Goal: Transaction & Acquisition: Purchase product/service

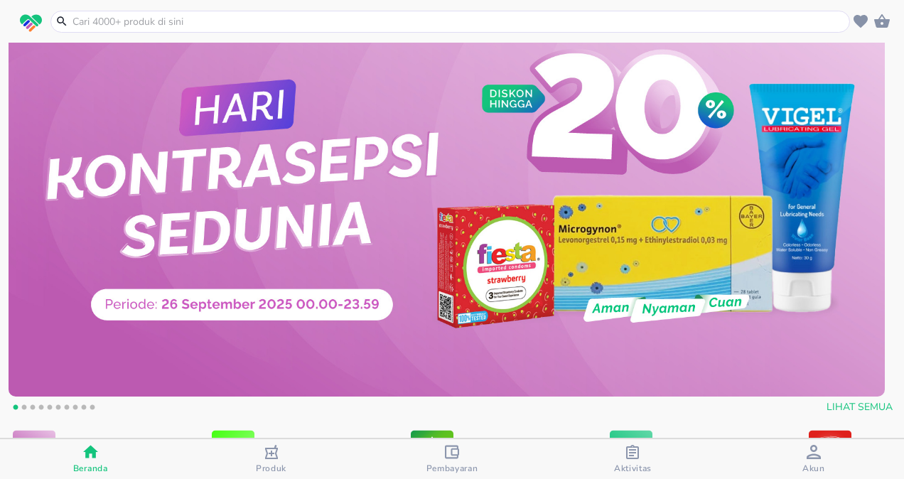
scroll to position [213, 0]
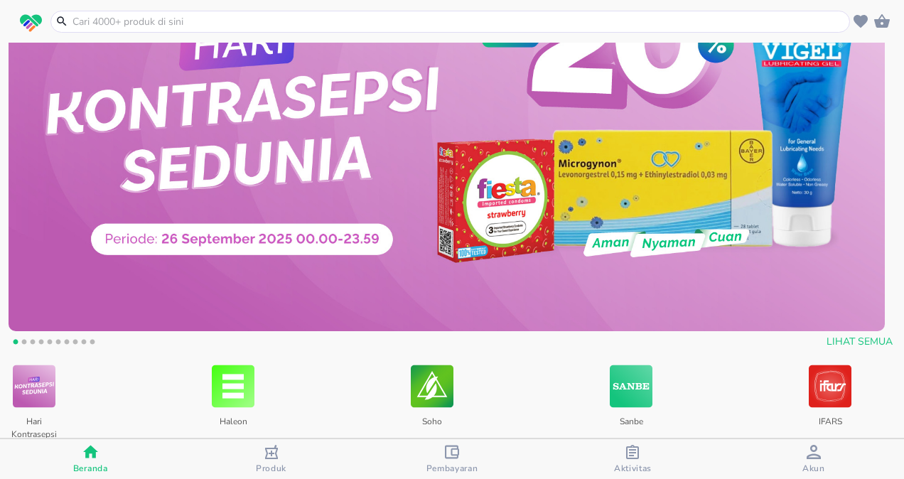
click at [226, 21] on input "text" at bounding box center [458, 21] width 775 height 15
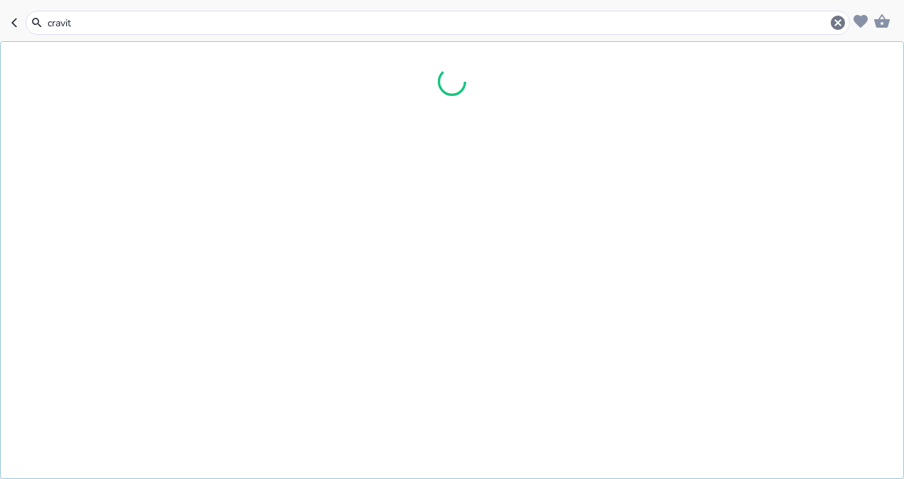
scroll to position [215, 0]
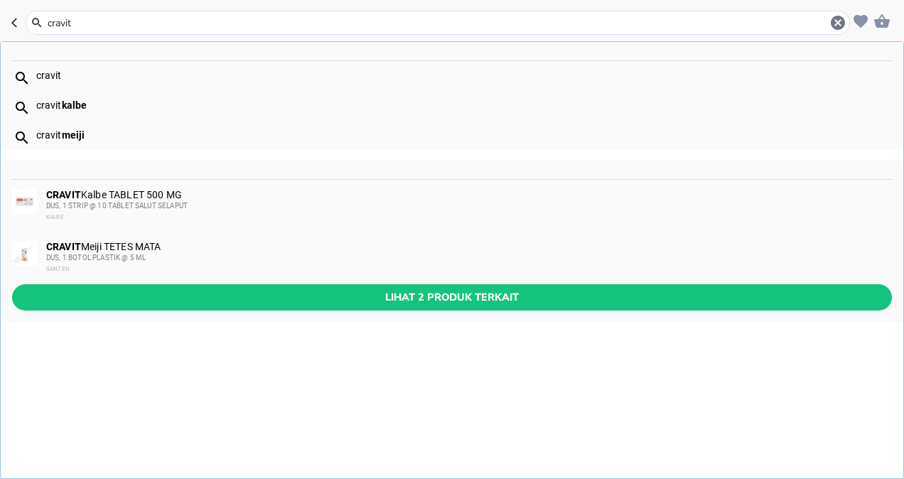
type input "cravit"
click at [141, 244] on div "CRAVIT Meiji TETES MATA DUS, 1 BOTOL PLASTIK @ 5 ML SANTEN" at bounding box center [468, 258] width 844 height 34
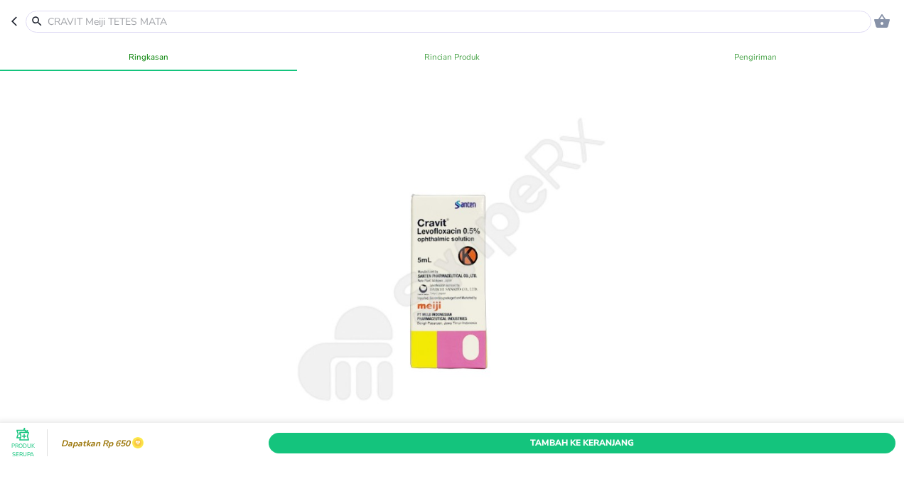
scroll to position [142, 0]
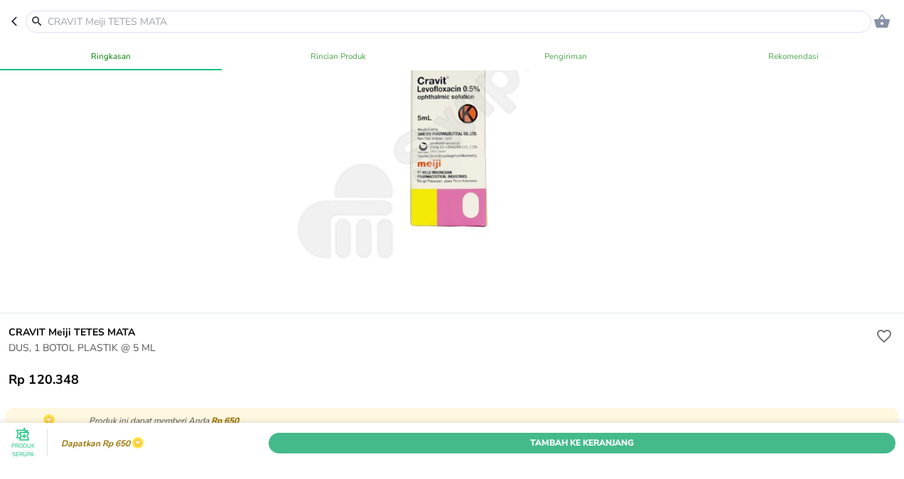
click at [523, 436] on span "Tambah Ke Keranjang" at bounding box center [581, 443] width 605 height 15
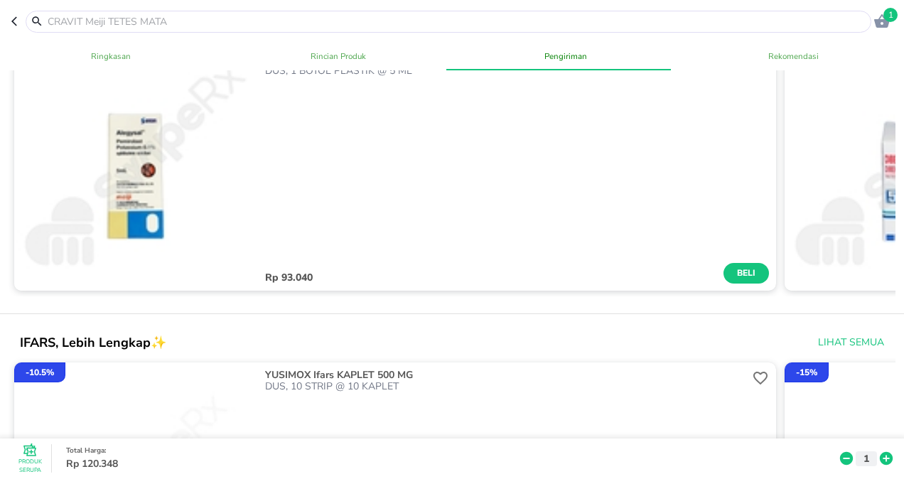
scroll to position [924, 0]
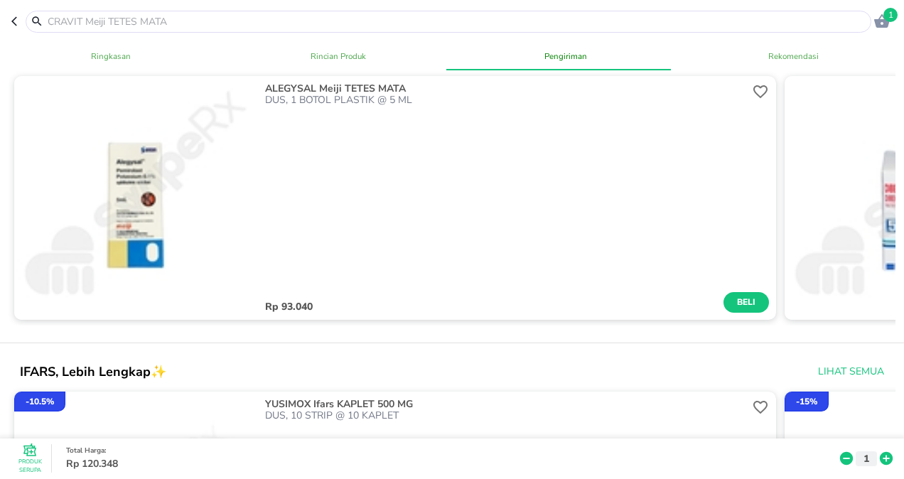
click at [345, 87] on p "ALEGYSAL Meiji TETES MATA" at bounding box center [505, 88] width 481 height 11
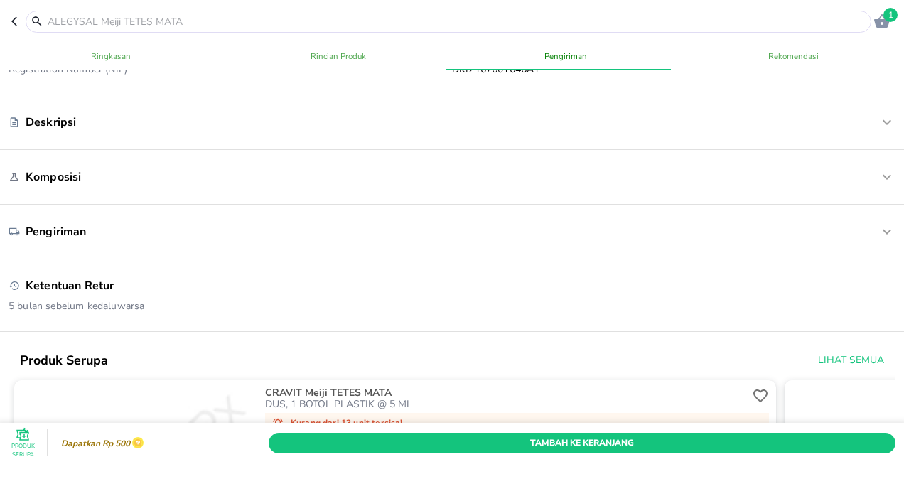
scroll to position [639, 0]
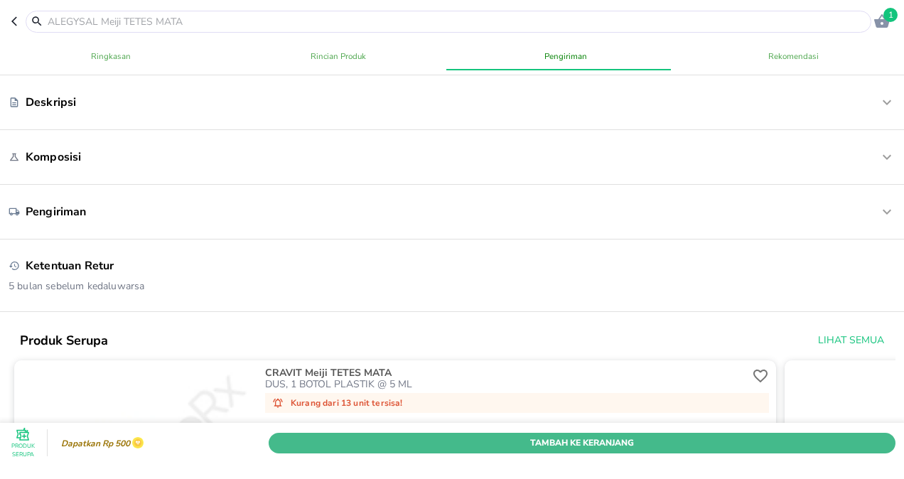
click at [534, 436] on span "Tambah Ke Keranjang" at bounding box center [581, 443] width 605 height 15
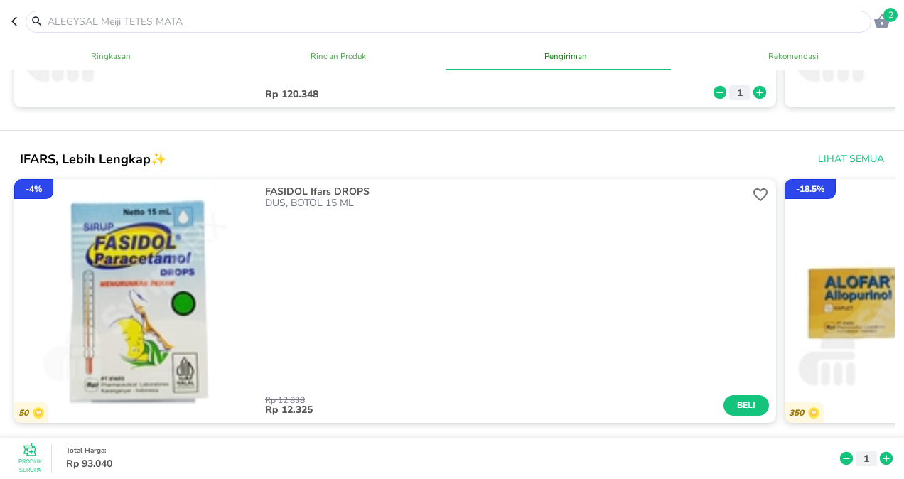
scroll to position [1137, 0]
click at [884, 23] on icon "button" at bounding box center [882, 21] width 16 height 14
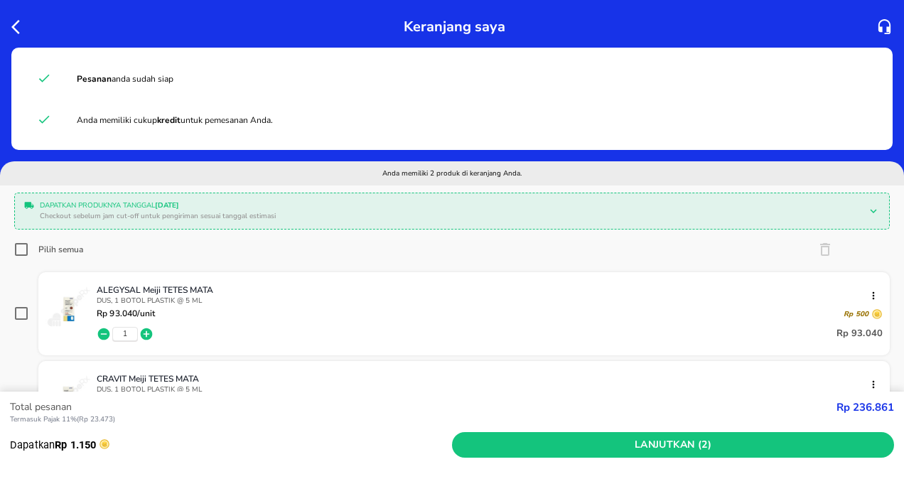
click at [9, 30] on div at bounding box center [22, 26] width 26 height 23
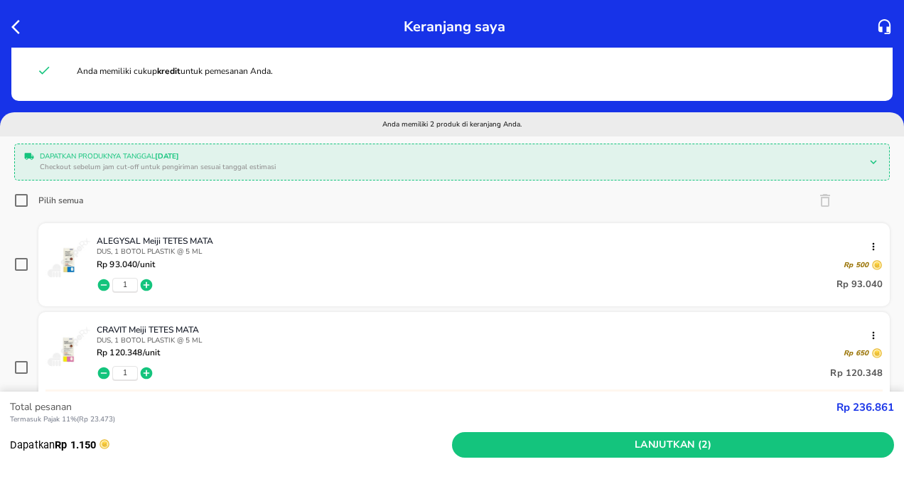
scroll to position [142, 0]
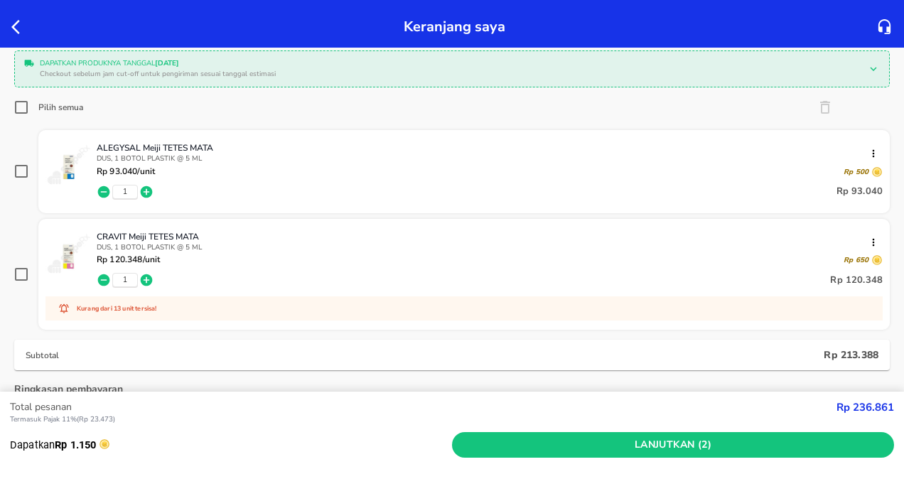
click at [14, 26] on icon "button" at bounding box center [15, 27] width 9 height 14
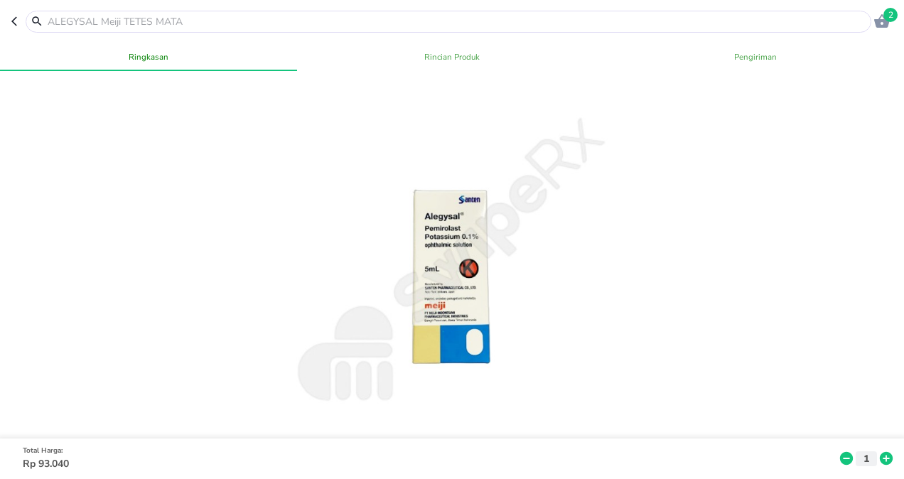
click at [153, 20] on input "text" at bounding box center [456, 21] width 821 height 15
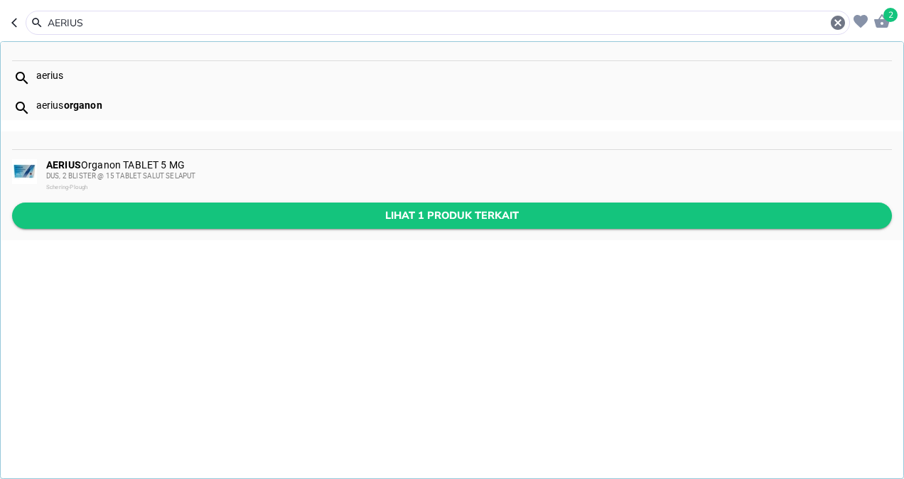
type input "AERIUS"
click at [308, 207] on span "Lihat 1 produk terkait" at bounding box center [451, 216] width 857 height 18
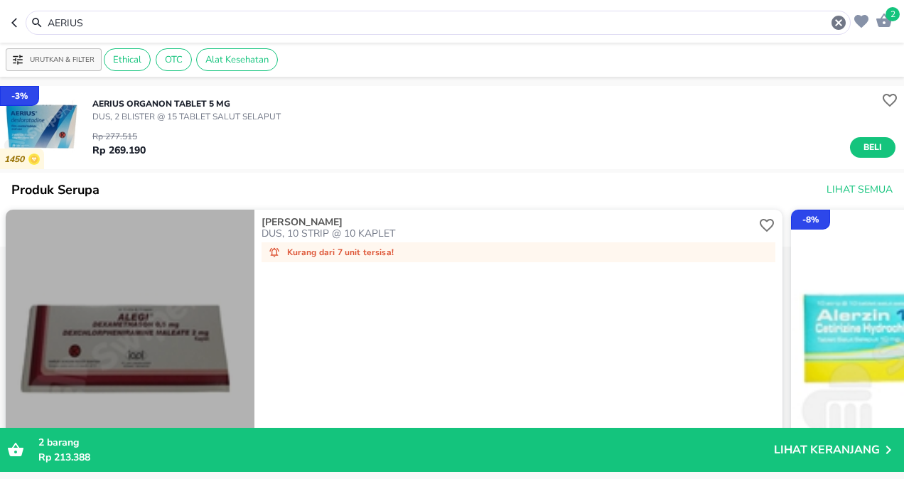
click at [139, 353] on img "button" at bounding box center [130, 334] width 249 height 249
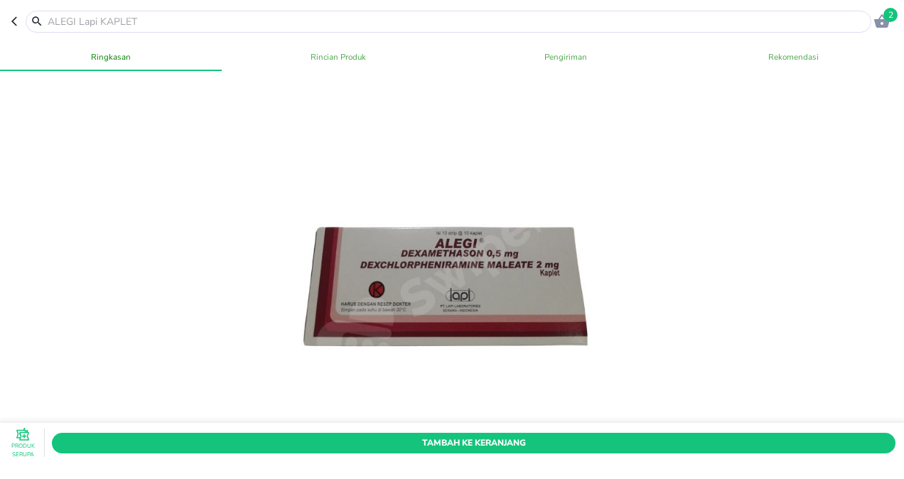
click at [136, 22] on input "text" at bounding box center [456, 21] width 821 height 15
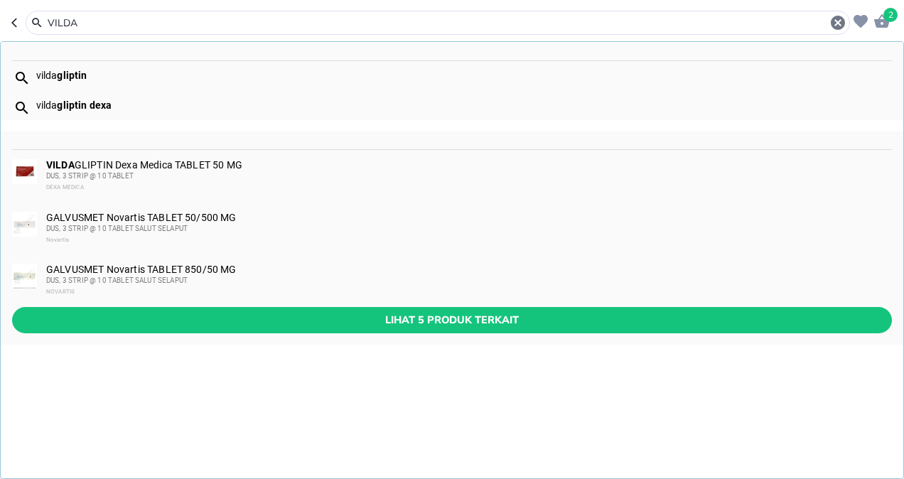
type input "VILDA"
click at [120, 169] on div "VILDA GLIPTIN Dexa Medica TABLET 50 MG DUS, 3 STRIP @ 10 TABLET DEXA MEDICA" at bounding box center [468, 176] width 844 height 34
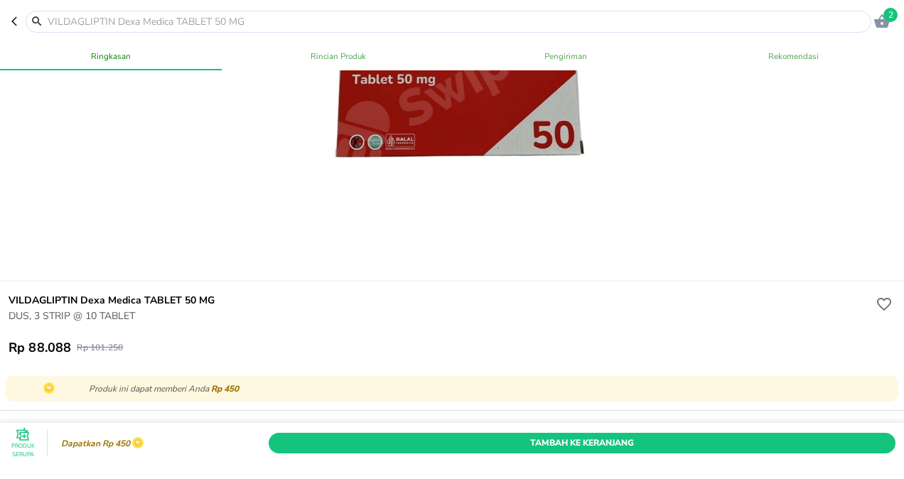
scroll to position [142, 0]
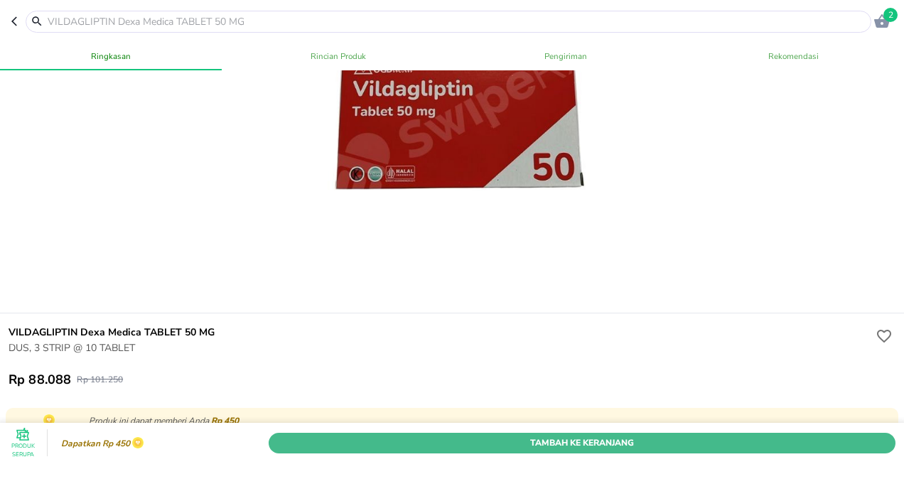
click at [540, 436] on span "Tambah Ke Keranjang" at bounding box center [581, 443] width 605 height 15
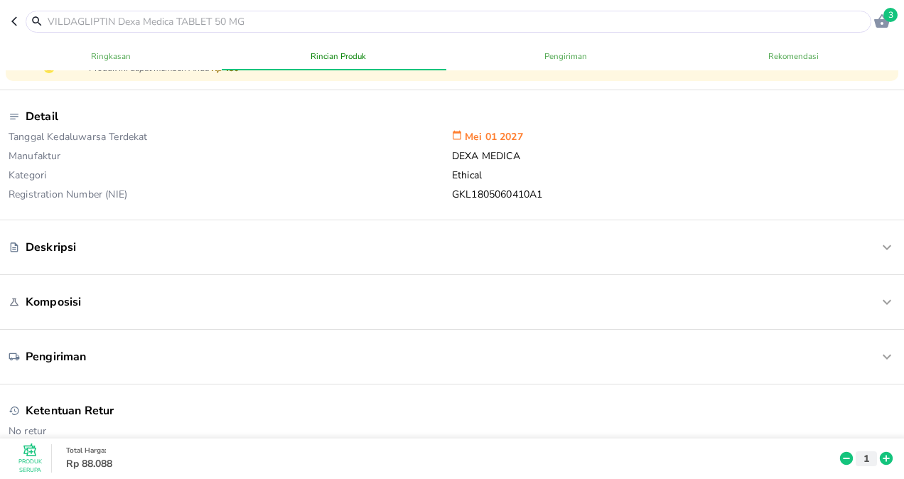
scroll to position [639, 0]
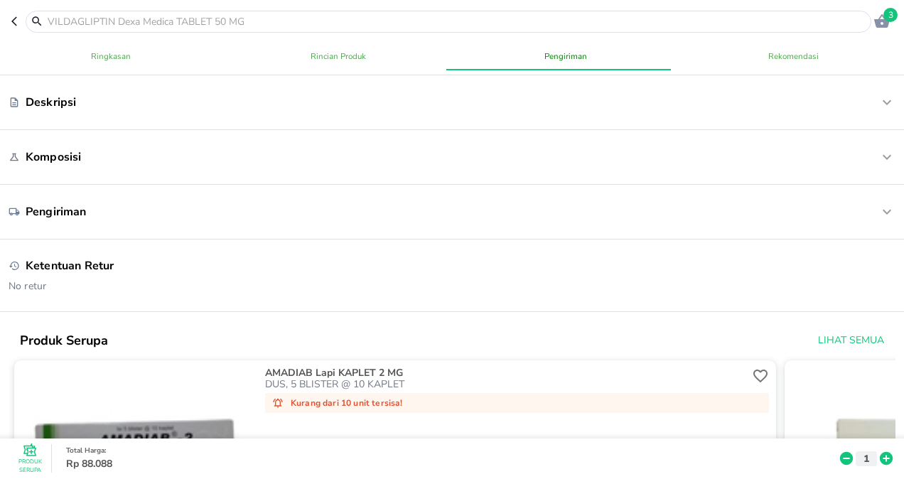
click at [882, 20] on icon "button" at bounding box center [882, 21] width 16 height 14
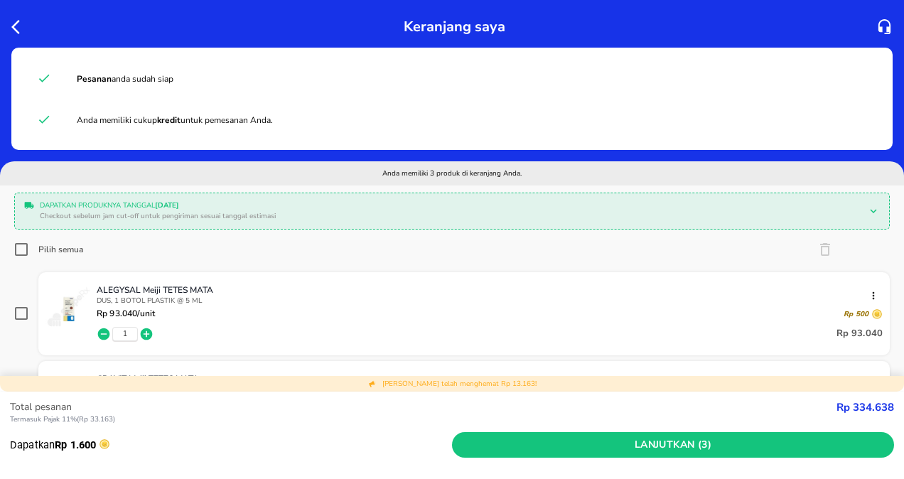
scroll to position [284, 0]
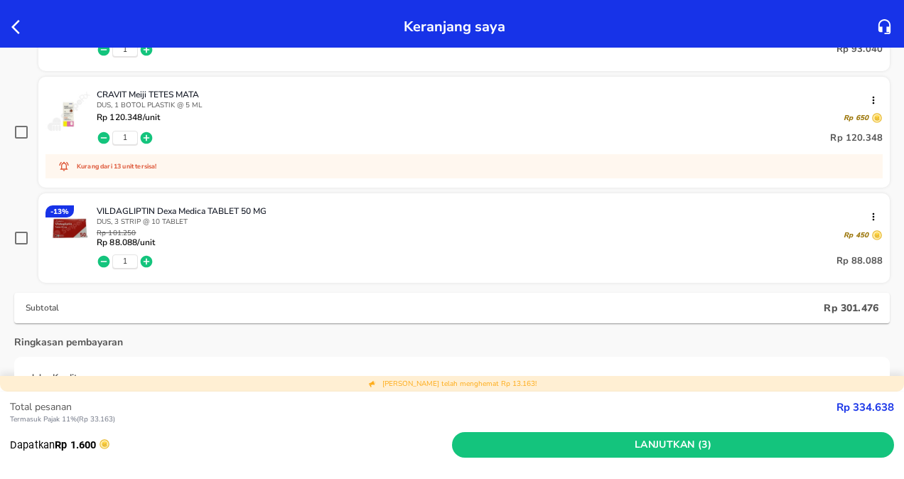
click at [23, 236] on input "checkbox" at bounding box center [21, 238] width 14 height 14
checkbox input "true"
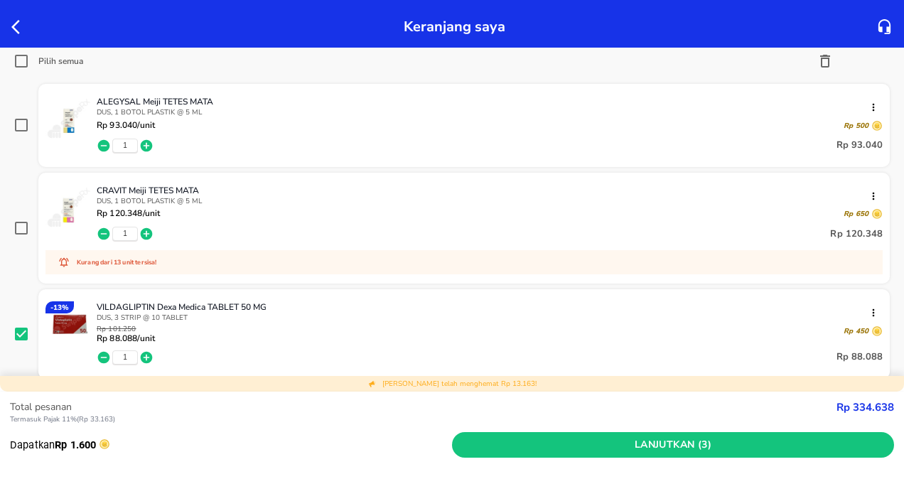
scroll to position [71, 0]
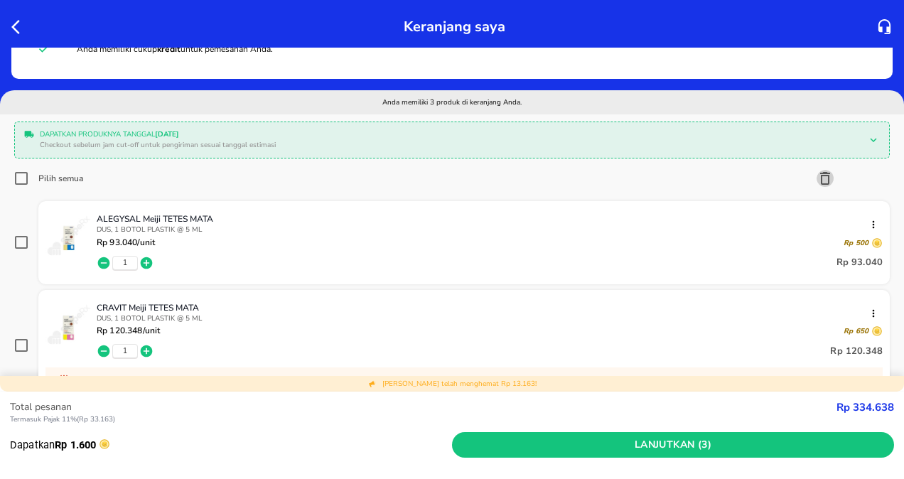
click at [816, 179] on icon "button" at bounding box center [824, 178] width 17 height 17
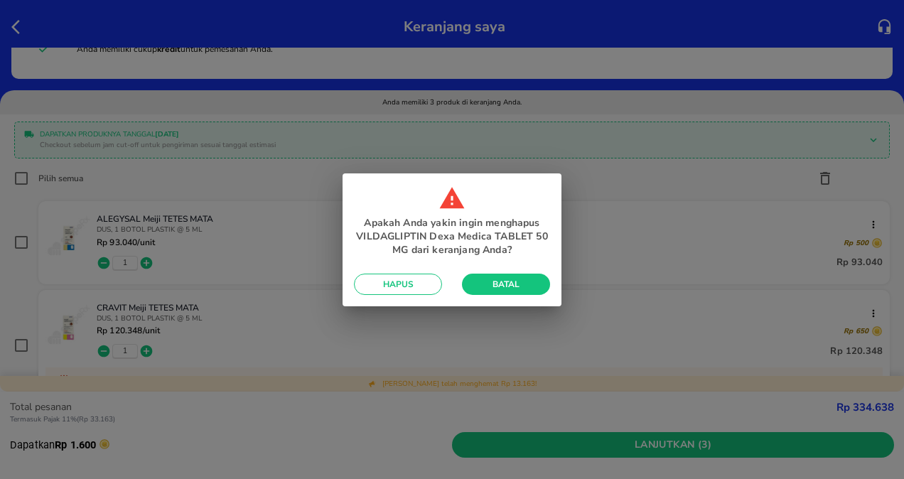
click at [415, 283] on span "Hapus" at bounding box center [397, 284] width 65 height 11
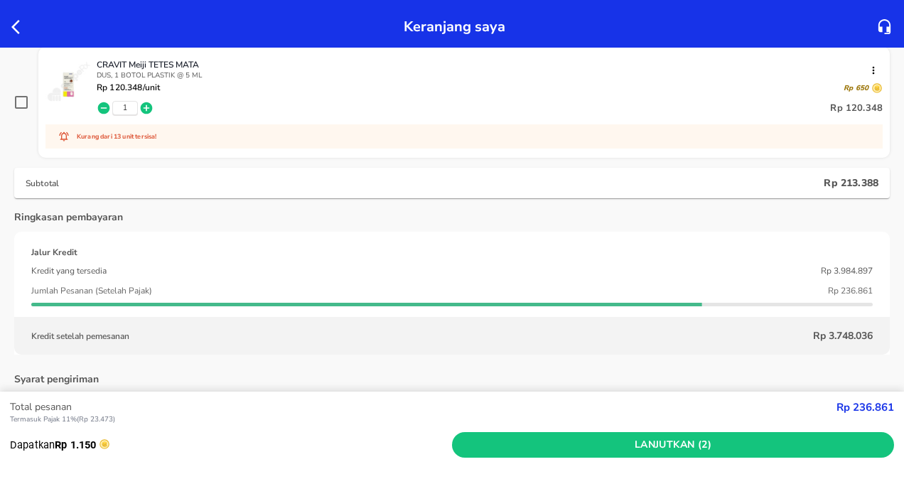
scroll to position [284, 0]
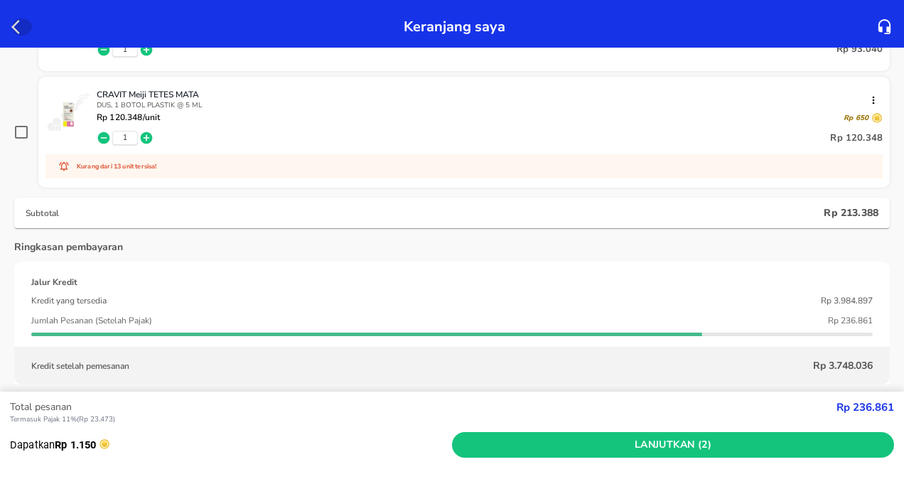
click at [23, 21] on icon "button" at bounding box center [19, 26] width 17 height 17
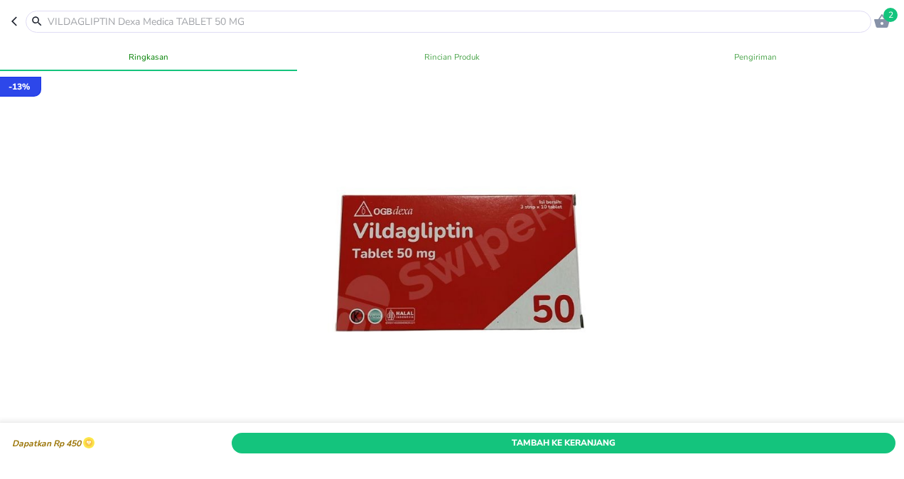
click at [173, 21] on input "text" at bounding box center [456, 21] width 821 height 15
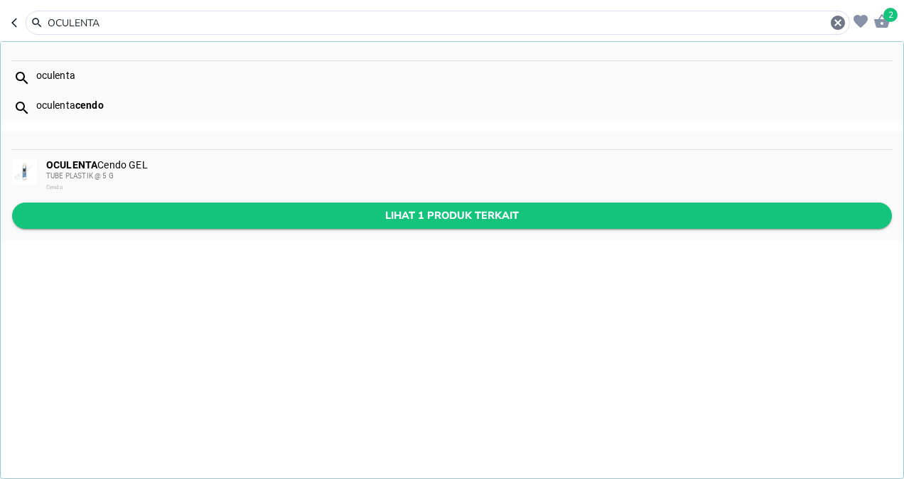
type input "OCULENTA"
click at [369, 213] on span "Lihat 1 produk terkait" at bounding box center [451, 216] width 857 height 18
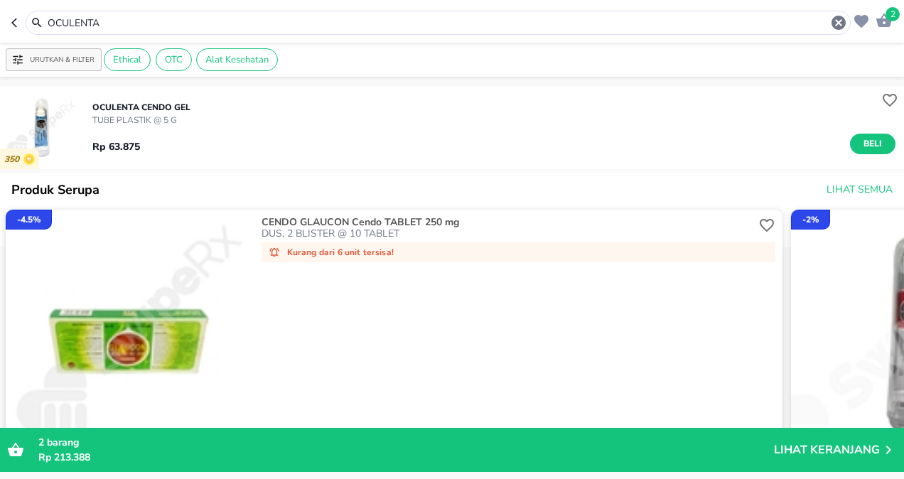
click at [183, 103] on p "OCULENTA Cendo GEL" at bounding box center [141, 107] width 98 height 13
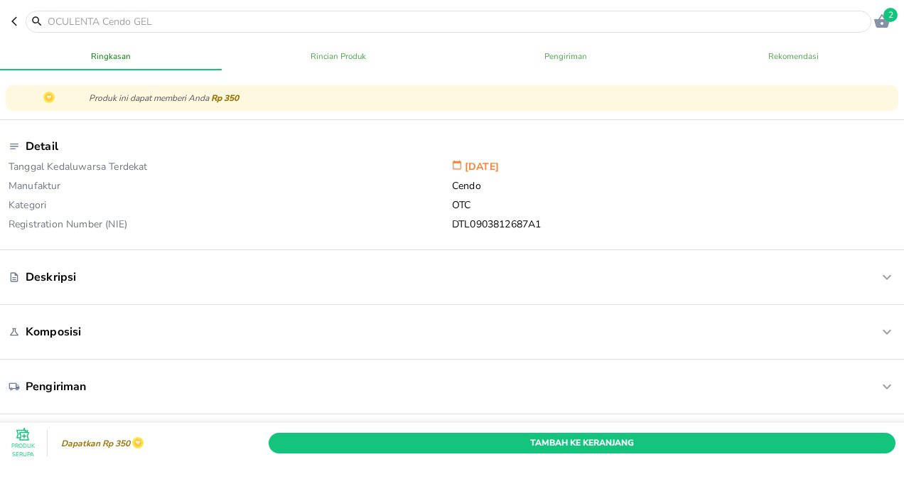
scroll to position [497, 0]
